Goal: Use online tool/utility: Utilize a website feature to perform a specific function

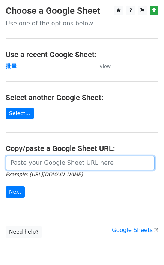
click at [23, 165] on input "url" at bounding box center [80, 163] width 149 height 14
paste input "[URL][DOMAIN_NAME]"
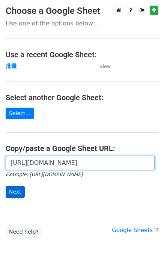
type input "[URL][DOMAIN_NAME]"
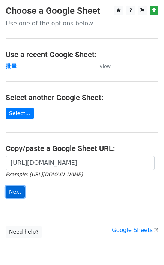
click at [18, 190] on input "Next" at bounding box center [15, 192] width 19 height 12
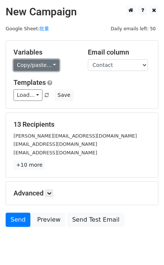
click at [32, 63] on link "Copy/paste..." at bounding box center [36, 66] width 46 height 12
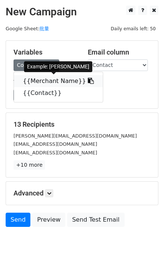
click at [41, 80] on link "{{Merchant Name}}" at bounding box center [58, 81] width 89 height 12
